Goal: Transaction & Acquisition: Purchase product/service

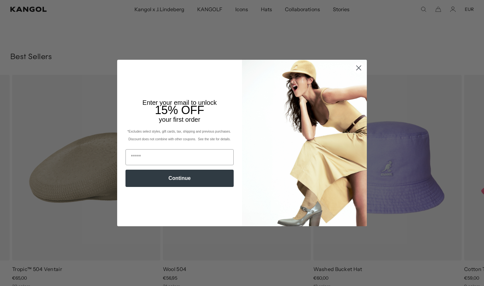
scroll to position [0, 132]
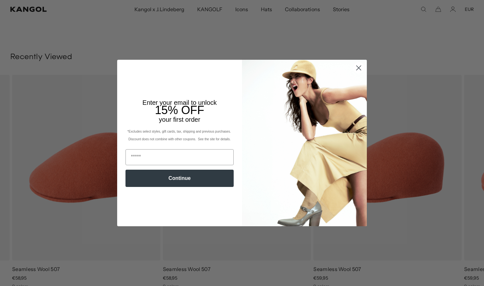
scroll to position [0, 132]
